Goal: Information Seeking & Learning: Understand process/instructions

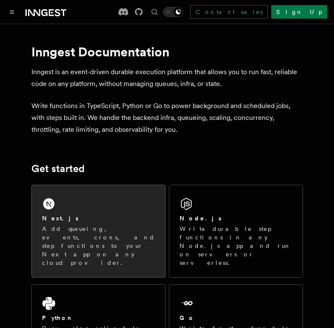
click at [122, 221] on div "Next.js" at bounding box center [98, 218] width 113 height 9
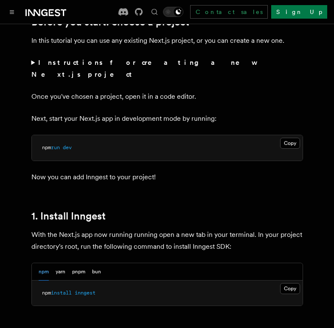
scroll to position [437, 0]
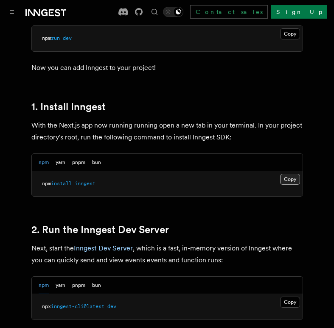
click at [291, 174] on button "Copy Copied" at bounding box center [290, 179] width 20 height 11
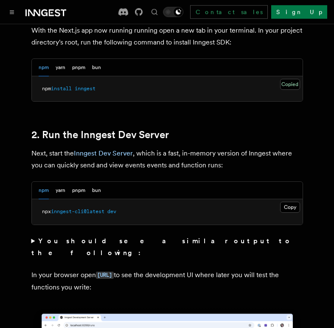
scroll to position [547, 0]
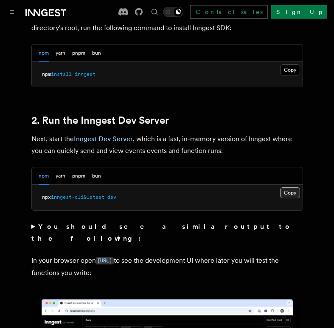
click at [282, 187] on button "Copy Copied" at bounding box center [290, 192] width 20 height 11
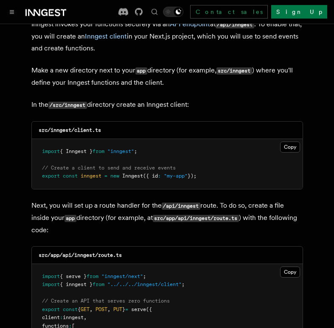
scroll to position [1039, 0]
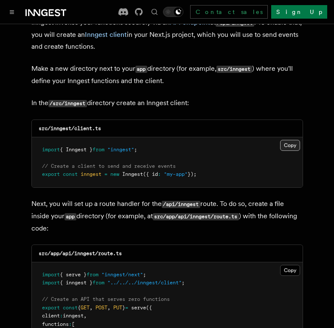
click at [286, 140] on button "Copy Copied" at bounding box center [290, 145] width 20 height 11
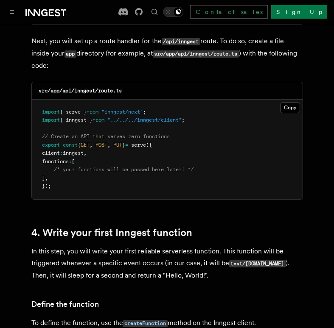
scroll to position [1203, 0]
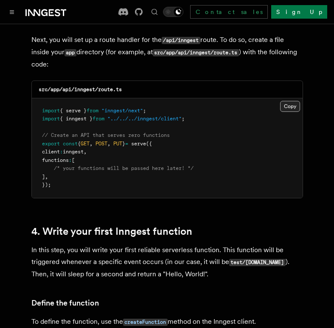
click at [294, 101] on button "Copy Copied" at bounding box center [290, 106] width 20 height 11
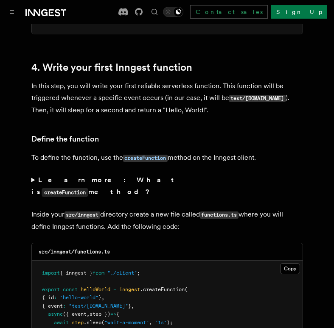
scroll to position [1476, 0]
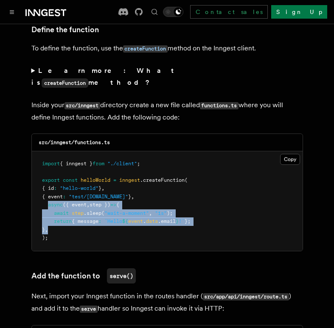
drag, startPoint x: 48, startPoint y: 174, endPoint x: 70, endPoint y: 196, distance: 31.5
click at [70, 196] on pre "import { inngest } from "./client" ; export const helloWorld = inngest .createF…" at bounding box center [167, 201] width 270 height 100
copy code "async ({ event , step }) => { await step .sleep ( "wait-a-moment" , "1s" ); ret…"
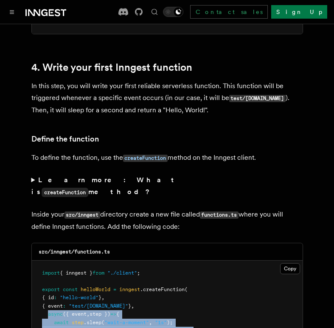
scroll to position [1421, 0]
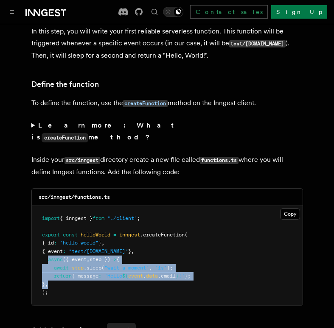
click at [128, 265] on span ""wait-a-moment"" at bounding box center [126, 268] width 44 height 6
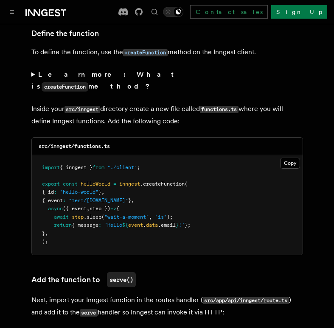
scroll to position [1476, 0]
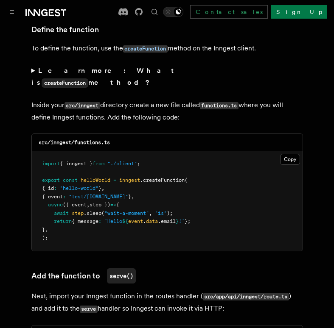
drag, startPoint x: 241, startPoint y: 276, endPoint x: 35, endPoint y: 262, distance: 206.0
click at [35, 290] on p "Next, import your Inngest function in the routes handler ( src/app/api/inngest/…" at bounding box center [166, 302] width 271 height 25
click at [264, 290] on p "Next, import your Inngest function in the routes handler ( src/app/api/inngest/…" at bounding box center [166, 302] width 271 height 25
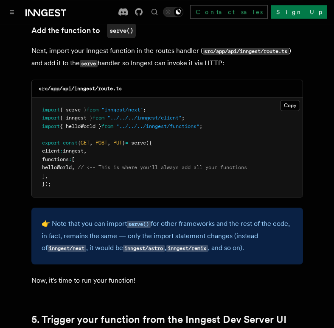
scroll to position [1749, 0]
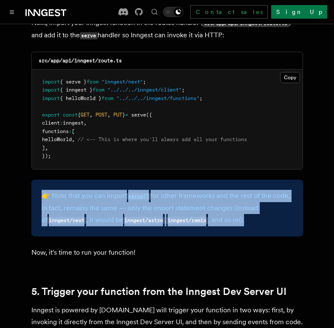
drag, startPoint x: 34, startPoint y: 159, endPoint x: 286, endPoint y: 200, distance: 255.0
click at [286, 200] on div "👉 Note that you can import serve() for other frameworks and the rest of the cod…" at bounding box center [166, 208] width 271 height 57
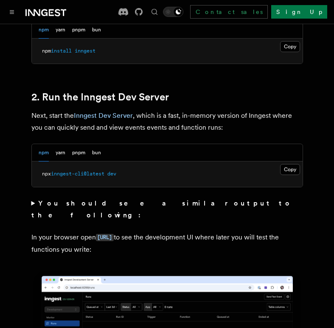
scroll to position [601, 0]
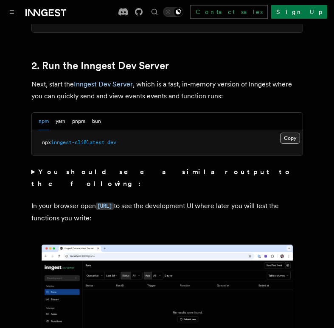
click at [289, 133] on button "Copy Copied" at bounding box center [290, 138] width 20 height 11
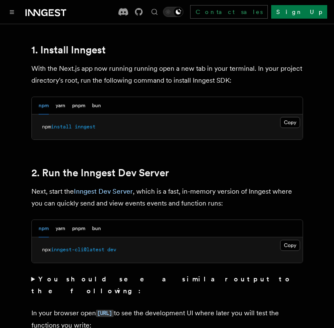
scroll to position [492, 0]
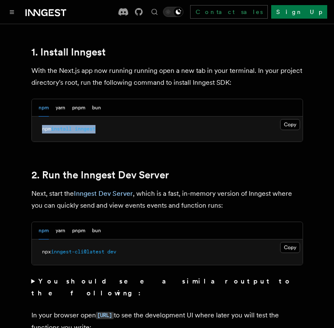
drag, startPoint x: 111, startPoint y: 115, endPoint x: 41, endPoint y: 117, distance: 69.5
click at [41, 117] on pre "npm install inngest" at bounding box center [167, 129] width 270 height 25
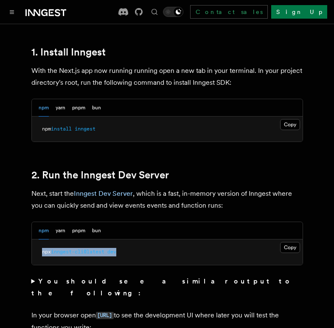
drag, startPoint x: 124, startPoint y: 241, endPoint x: 29, endPoint y: 242, distance: 94.5
click at [32, 242] on pre "npx inngest-cli@latest dev" at bounding box center [167, 251] width 270 height 25
click at [171, 121] on pre "npm install inngest" at bounding box center [167, 129] width 270 height 25
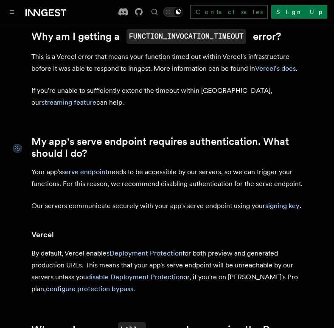
scroll to position [984, 0]
